Goal: Check status: Check status

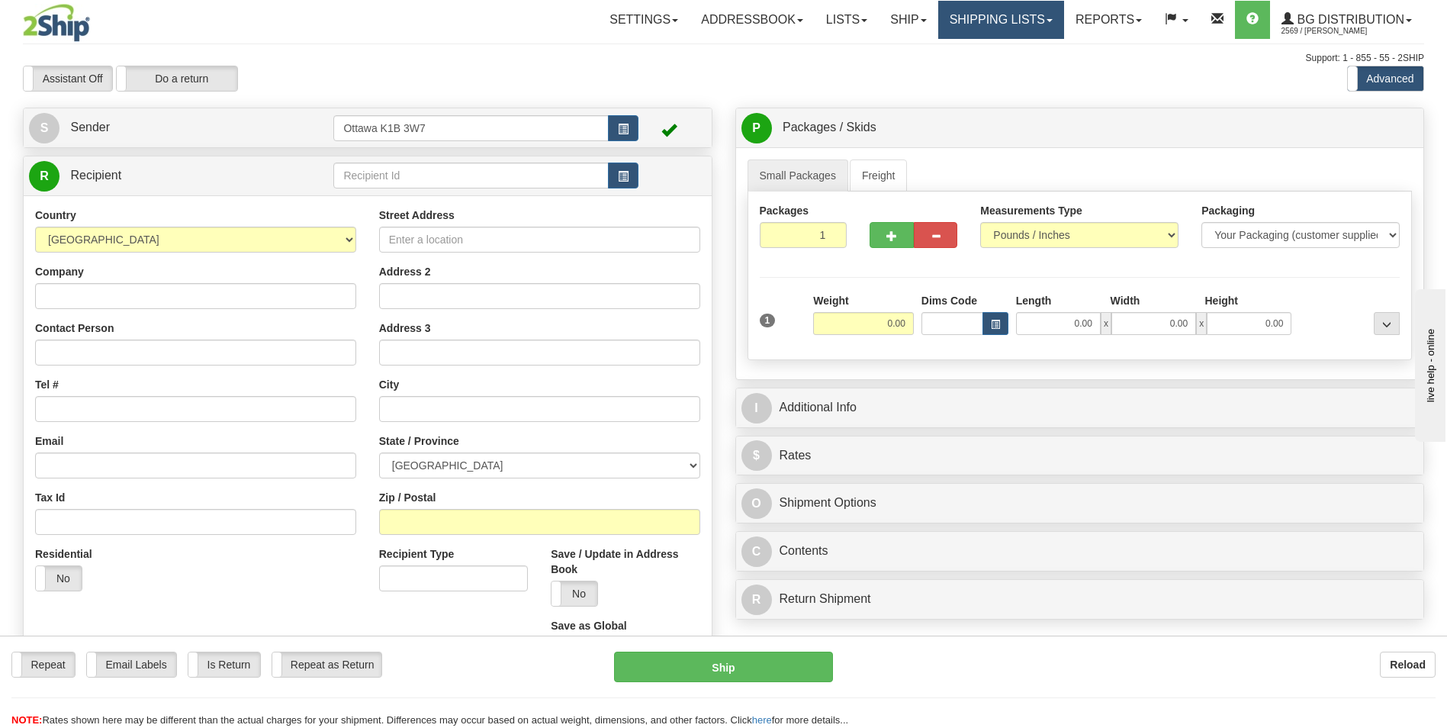
click at [1010, 15] on link "Shipping lists" at bounding box center [1001, 20] width 126 height 38
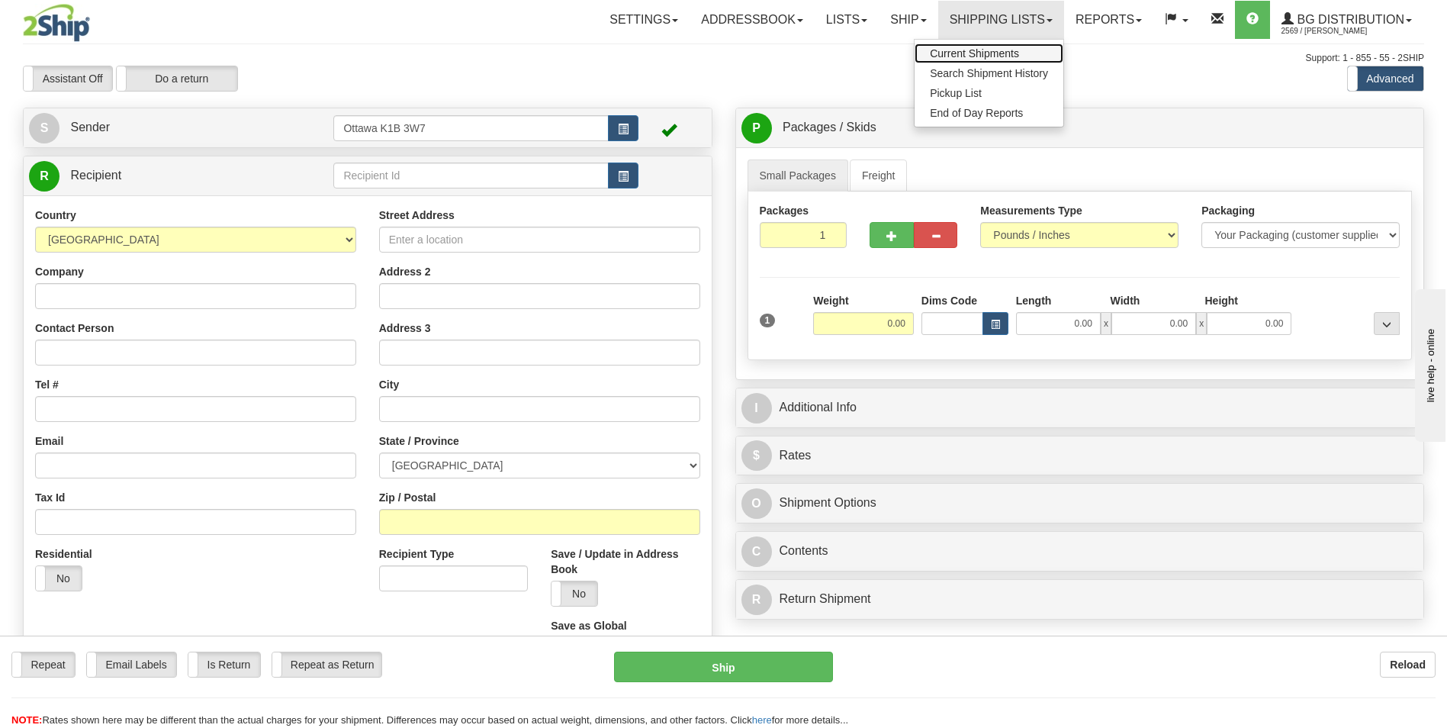
click at [995, 52] on span "Current Shipments" at bounding box center [974, 53] width 89 height 12
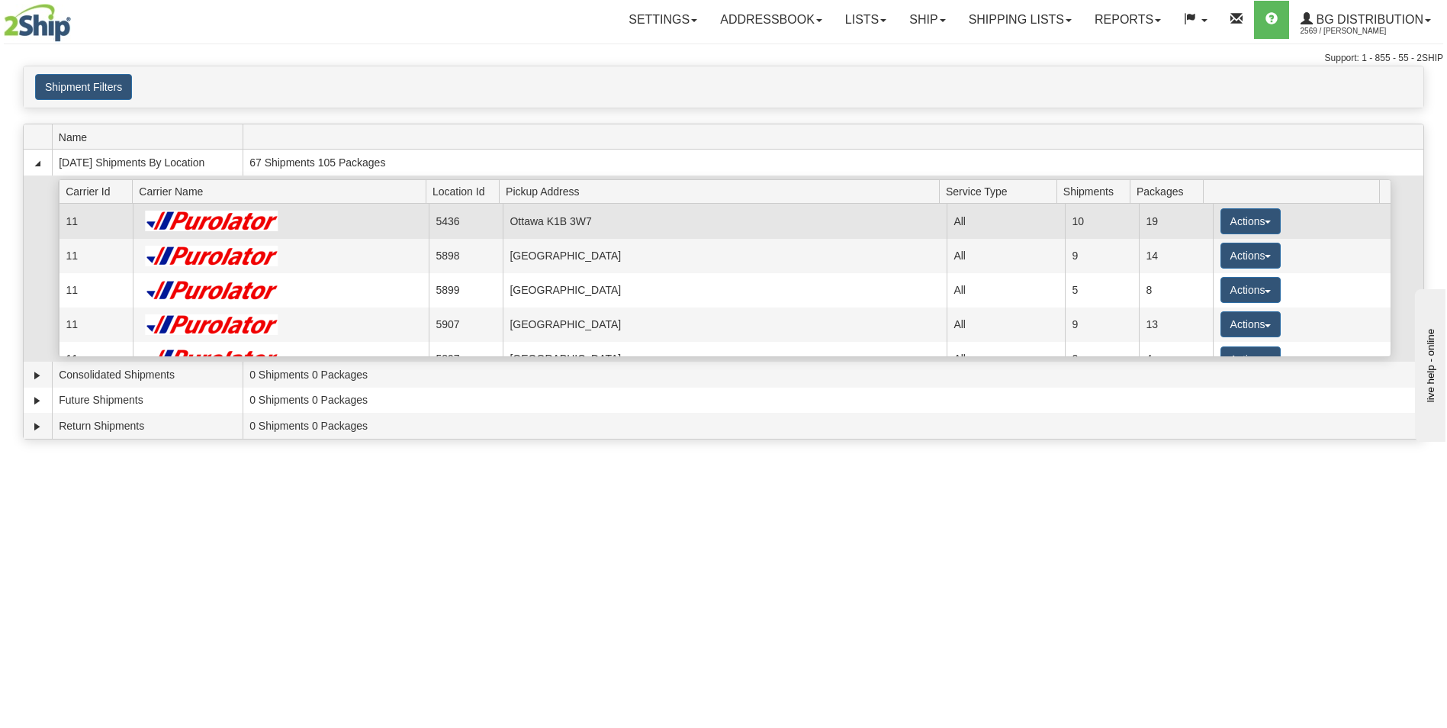
click at [598, 227] on td "Ottawa K1B 3W7" at bounding box center [725, 221] width 444 height 34
click at [1255, 222] on button "Actions" at bounding box center [1251, 221] width 61 height 26
click at [1204, 253] on span "Details" at bounding box center [1193, 249] width 41 height 11
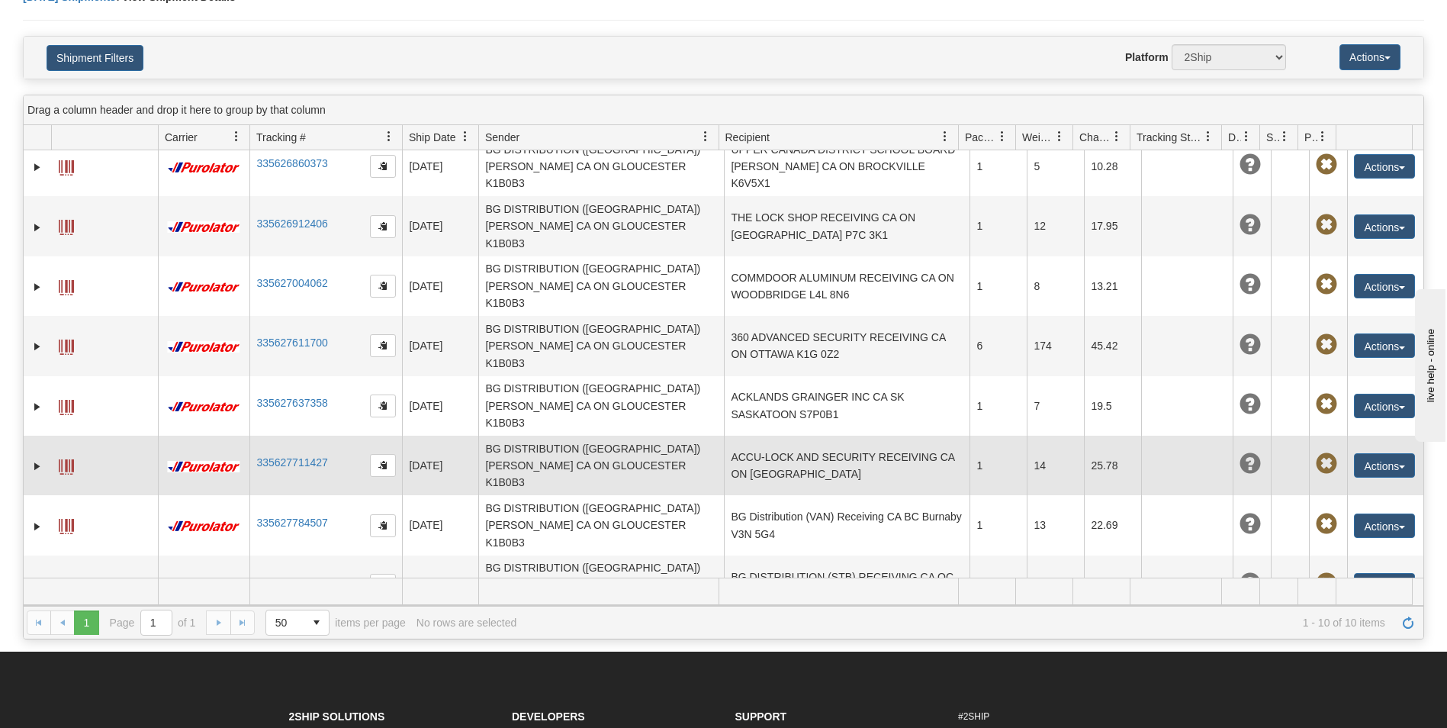
scroll to position [17, 0]
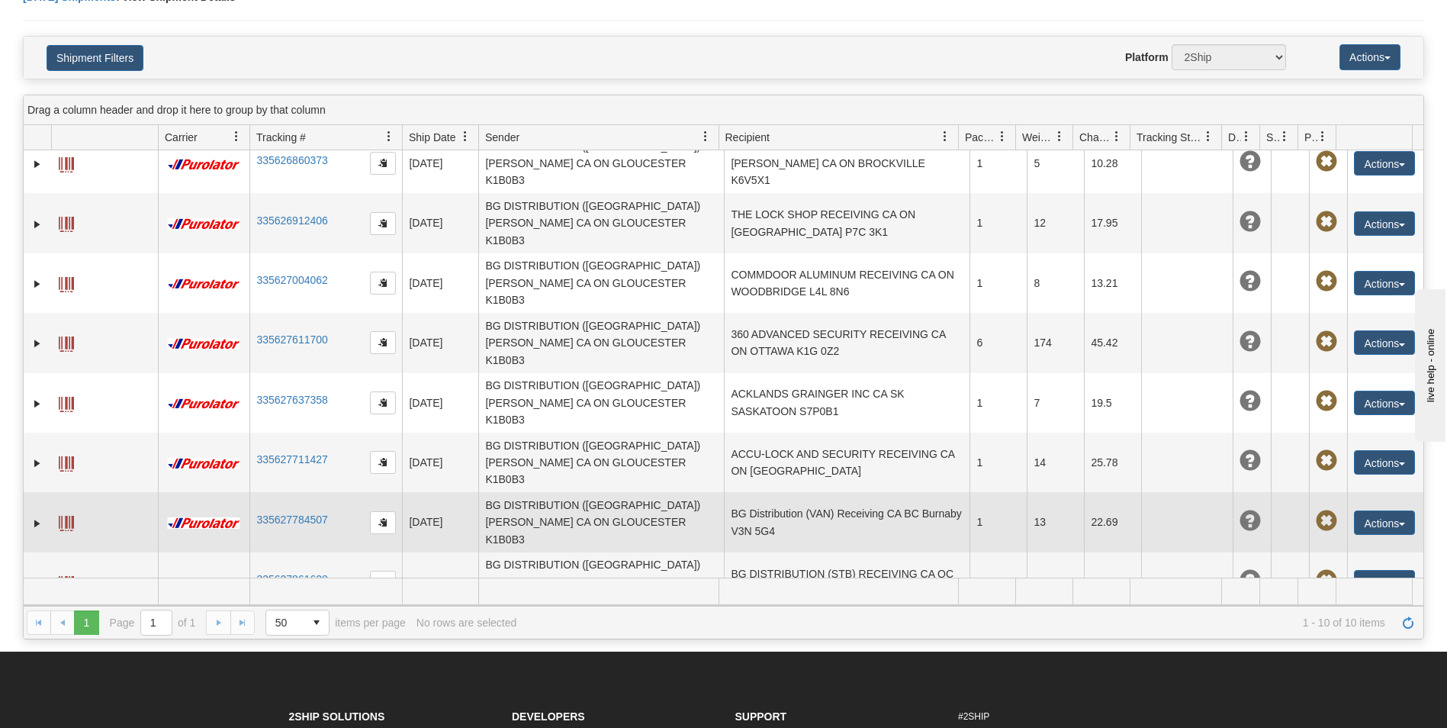
click at [801, 492] on td "BG Distribution (VAN) Receiving CA BC Burnaby V3N 5G4" at bounding box center [847, 522] width 246 height 60
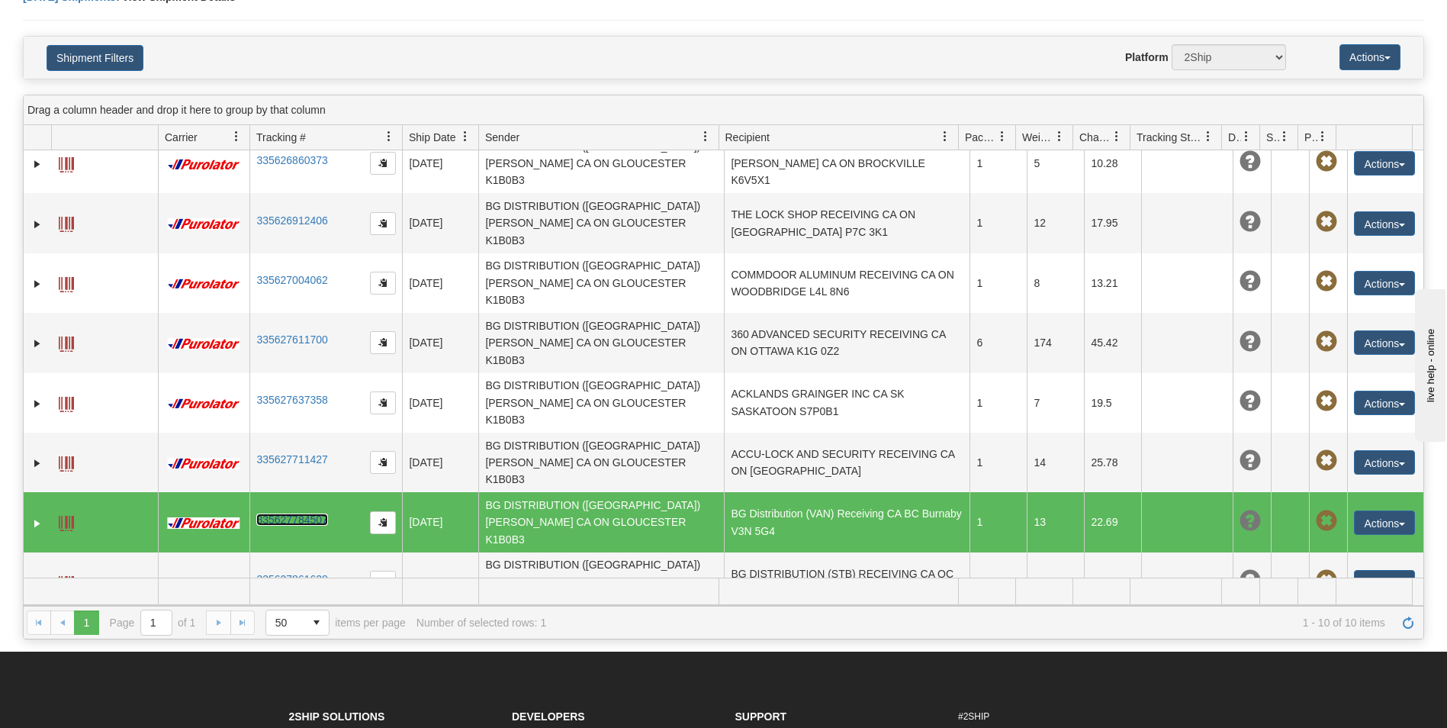
click at [305, 513] on link "335627784507" at bounding box center [291, 519] width 71 height 12
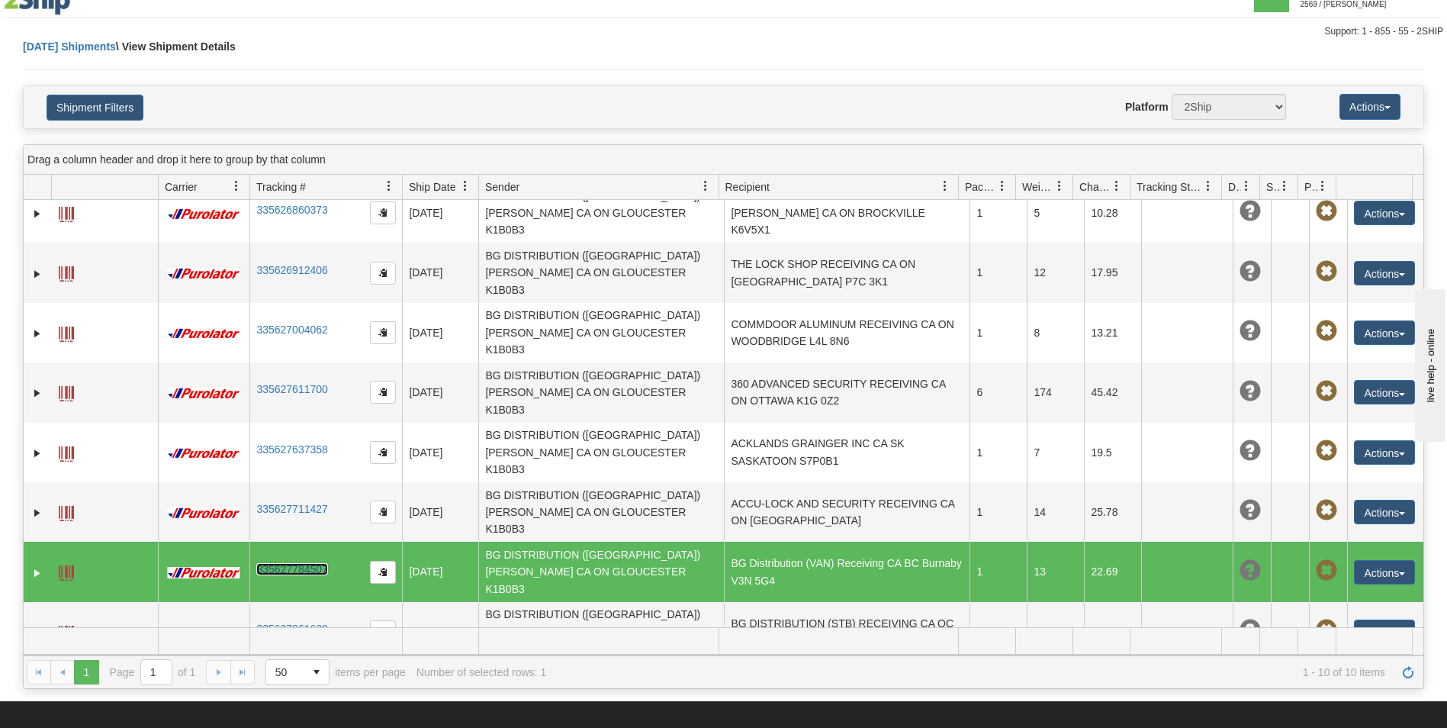
scroll to position [0, 0]
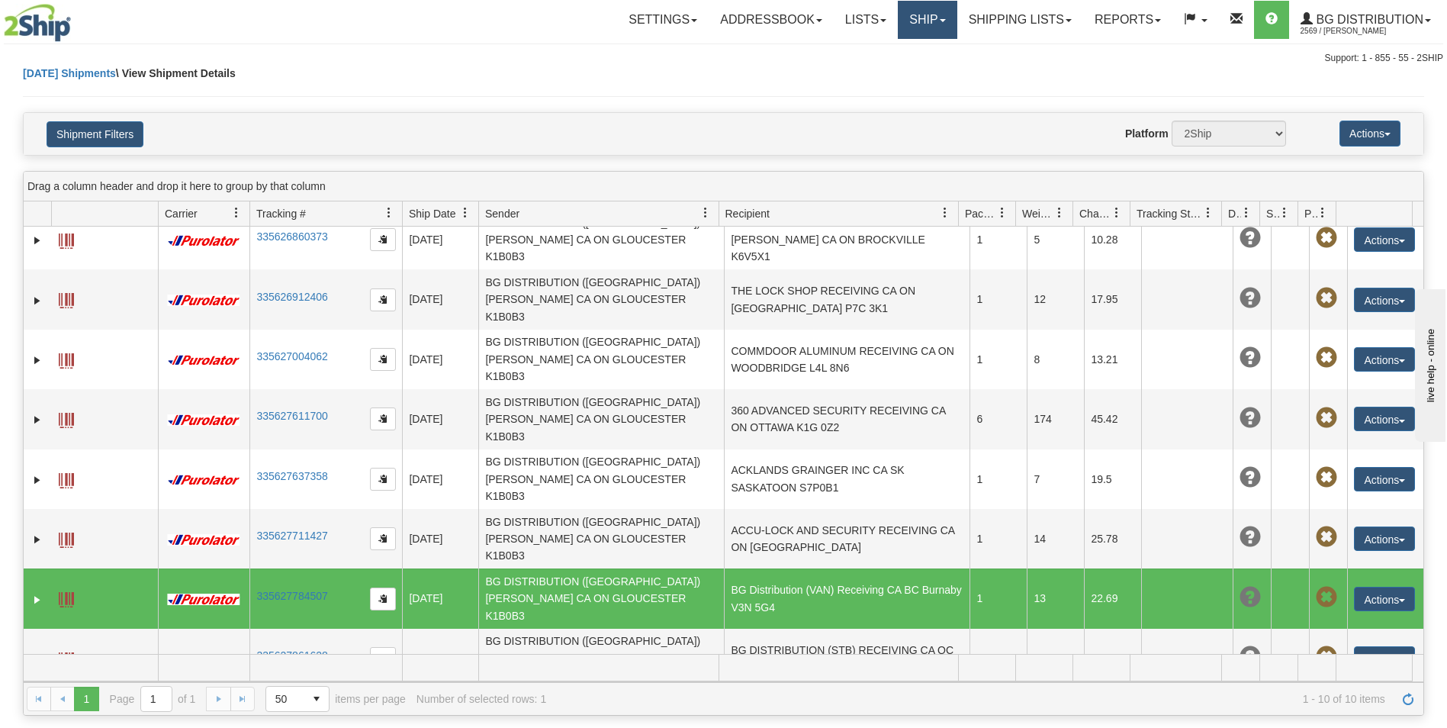
click at [919, 21] on link "Ship" at bounding box center [927, 20] width 59 height 38
click at [891, 59] on span "Ship Screen" at bounding box center [880, 53] width 58 height 12
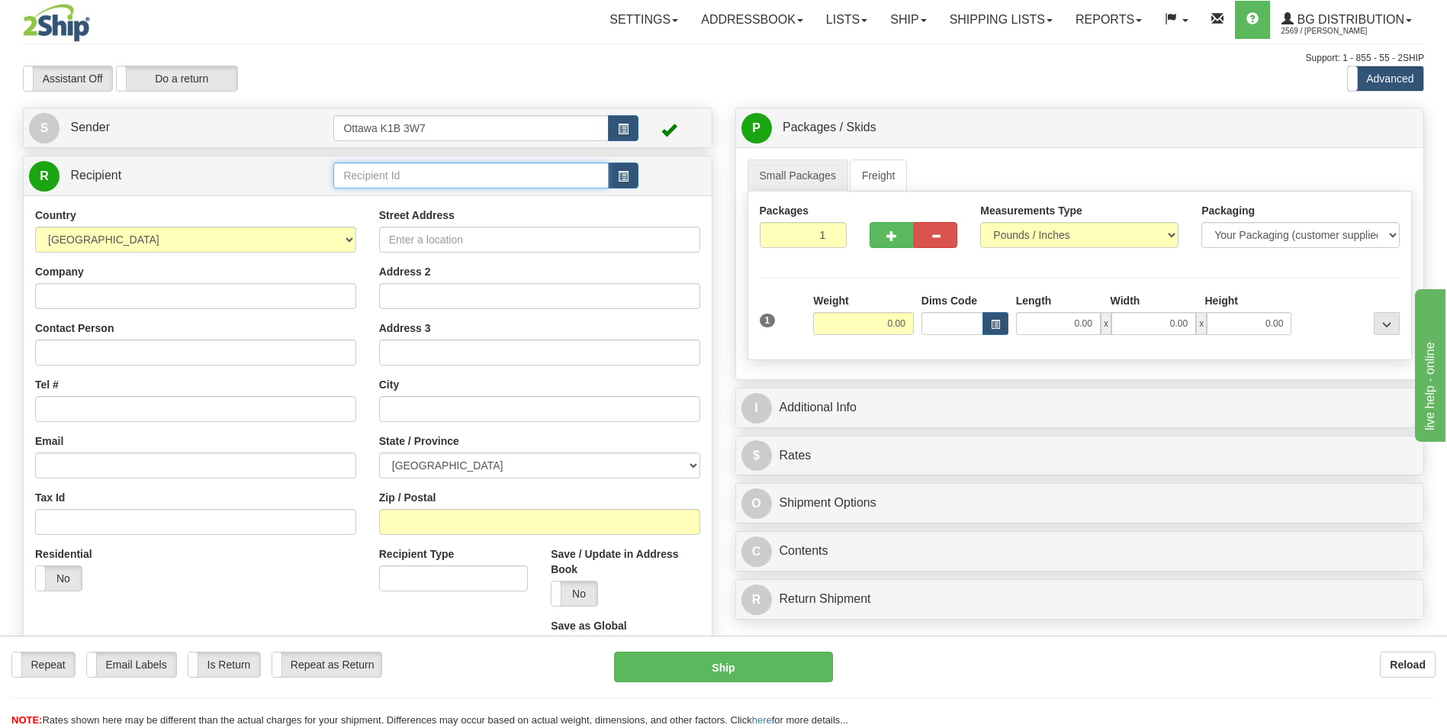
click at [435, 185] on input "text" at bounding box center [470, 175] width 275 height 26
type input "6"
click button "Delete" at bounding box center [0, 0] width 0 height 0
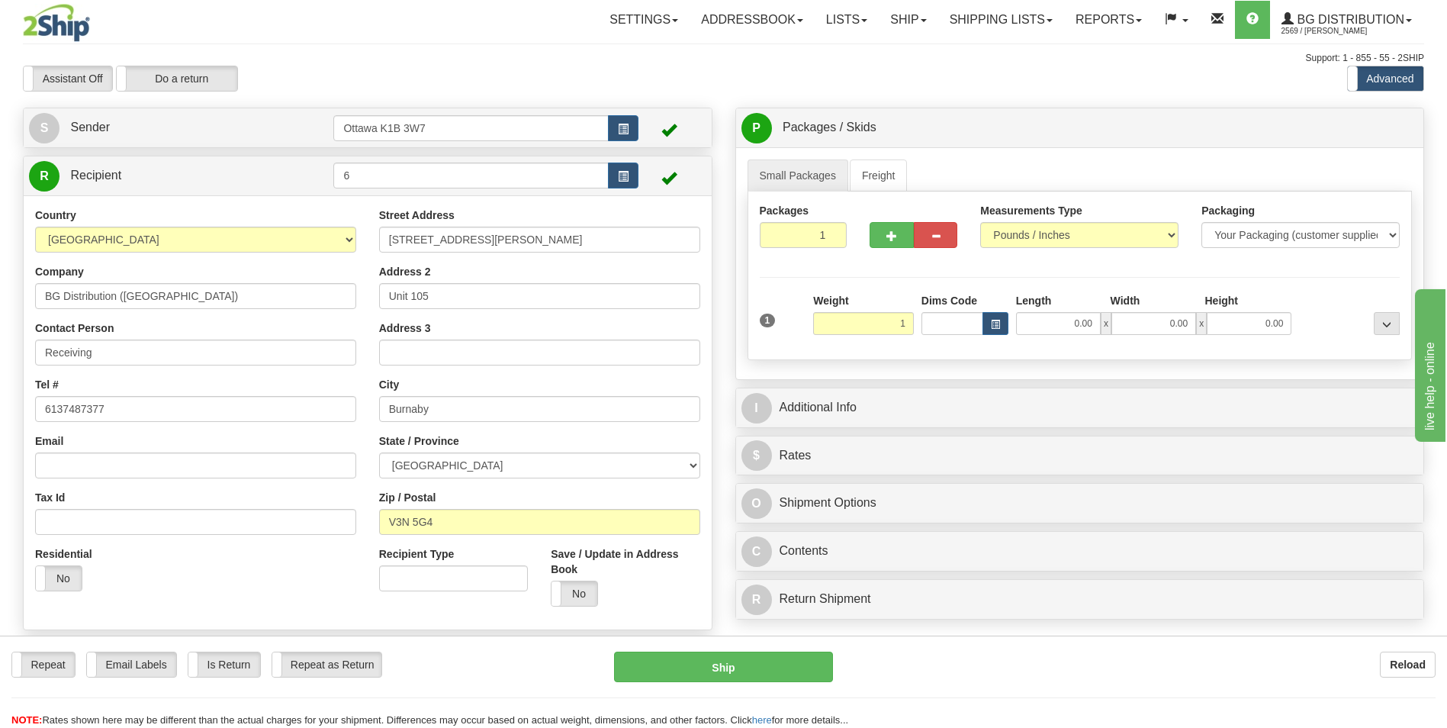
type input "1.00"
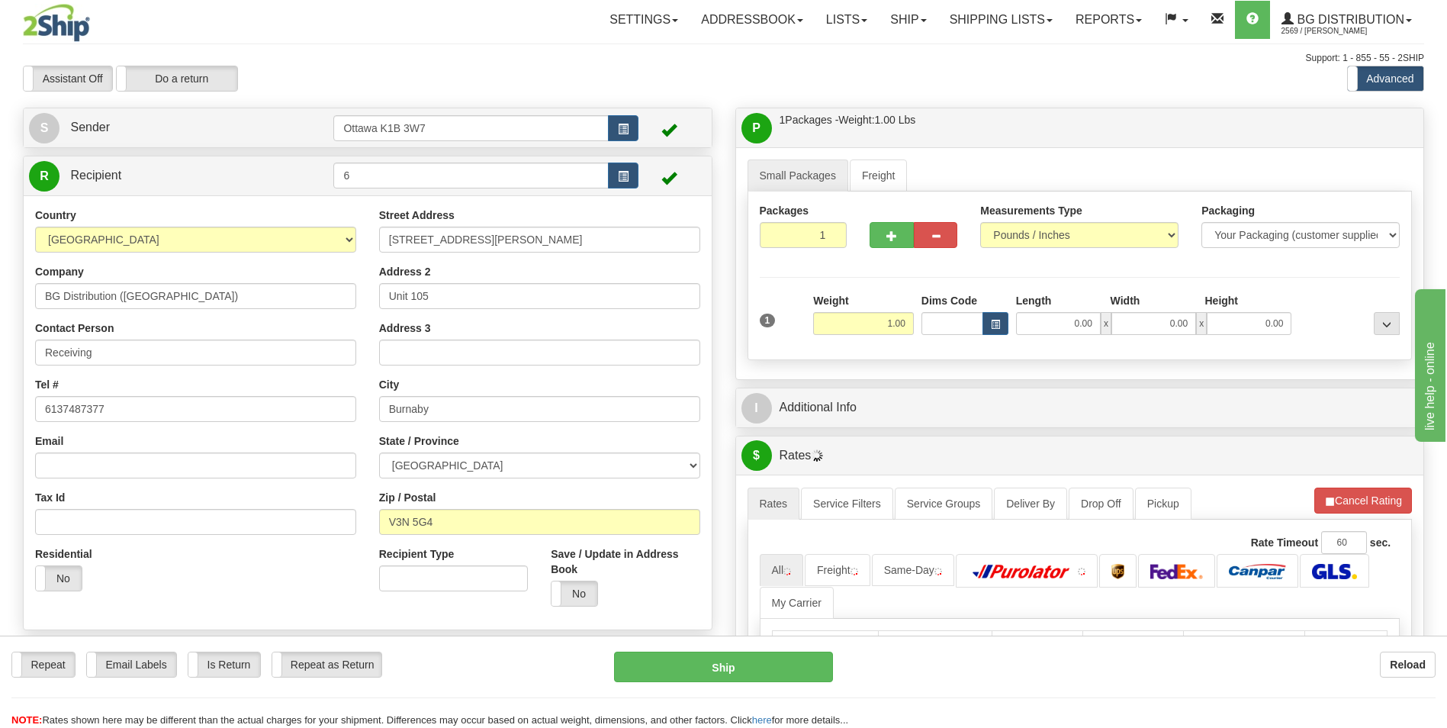
click at [1038, 282] on div "Packages 1 1 Measurements Type" at bounding box center [1080, 275] width 665 height 169
click at [972, 73] on div "Assistant On Assistant Off Do a return Do a return Previous Next Standard Advan…" at bounding box center [723, 79] width 1424 height 26
